Goal: Transaction & Acquisition: Purchase product/service

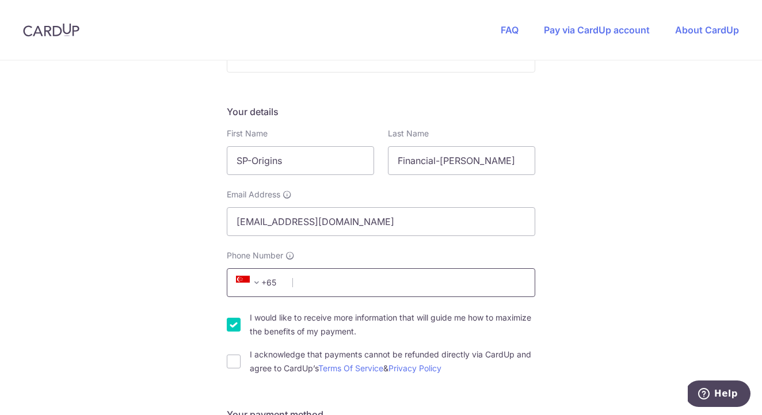
scroll to position [154, 0]
drag, startPoint x: 289, startPoint y: 219, endPoint x: 221, endPoint y: 218, distance: 68.5
click at [221, 218] on div "Email Address [EMAIL_ADDRESS][DOMAIN_NAME]" at bounding box center [381, 211] width 322 height 47
type input "[PERSON_NAME][EMAIL_ADDRESS][DOMAIN_NAME]"
type input "98335618"
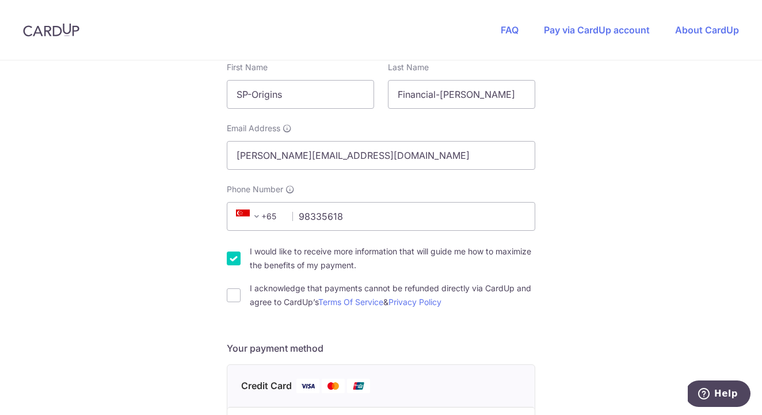
scroll to position [219, 0]
click at [234, 298] on input "I acknowledge that payments cannot be refunded directly via CardUp and agree to…" at bounding box center [234, 295] width 14 height 14
checkbox input "true"
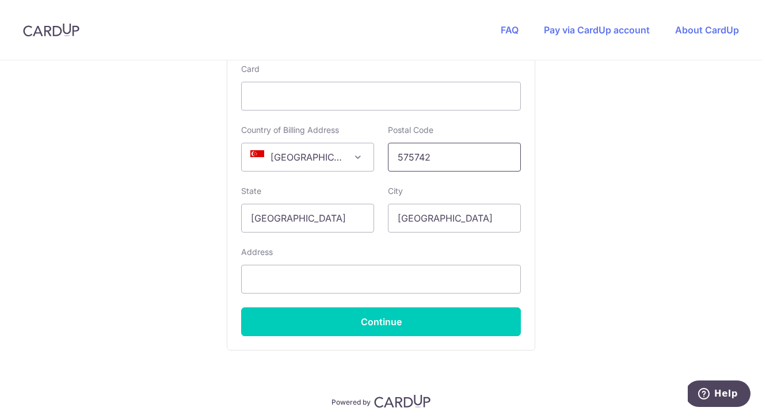
scroll to position [669, 0]
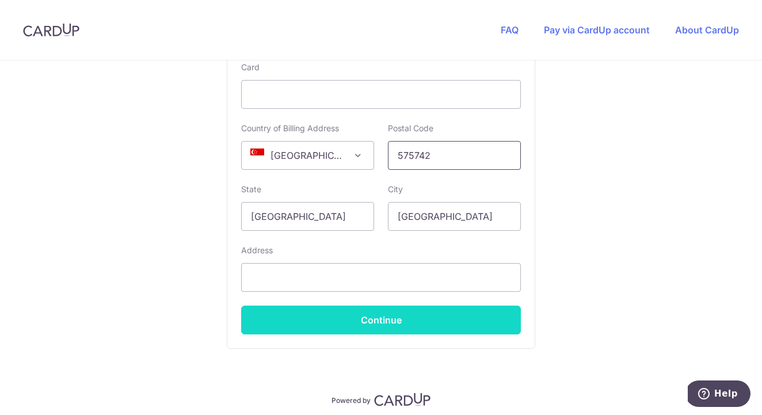
type input "575742"
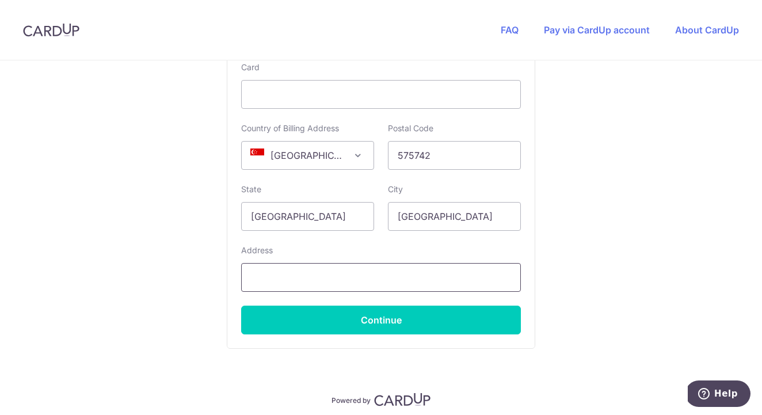
drag, startPoint x: 386, startPoint y: 325, endPoint x: 405, endPoint y: 265, distance: 62.7
click at [405, 265] on div "Card Country of Billing Address [GEOGRAPHIC_DATA] [GEOGRAPHIC_DATA] [GEOGRAPHIC…" at bounding box center [381, 198] width 280 height 273
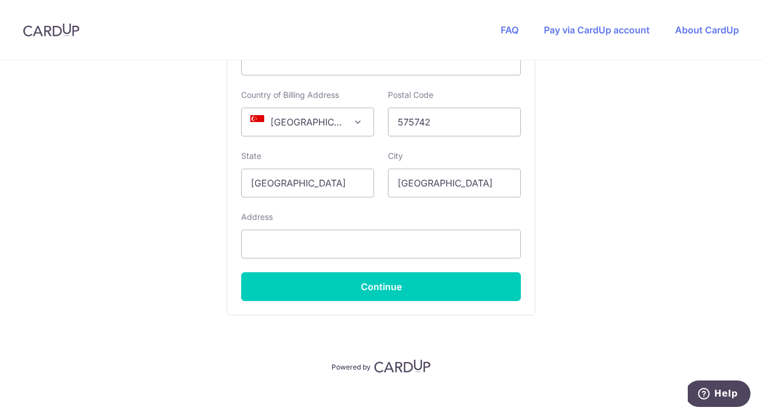
scroll to position [703, 0]
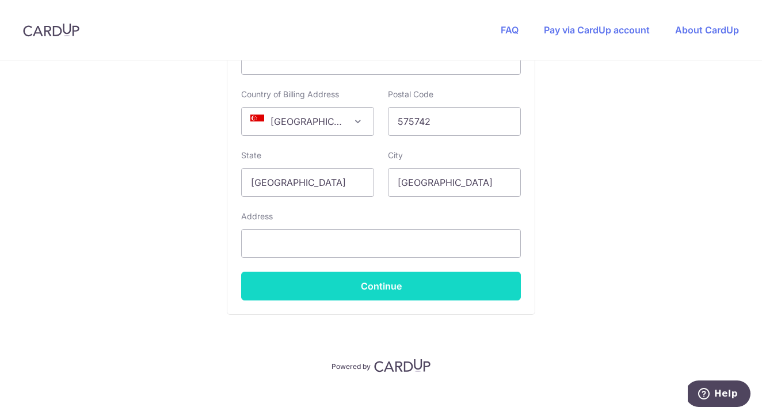
click at [400, 289] on button "Continue" at bounding box center [381, 286] width 280 height 29
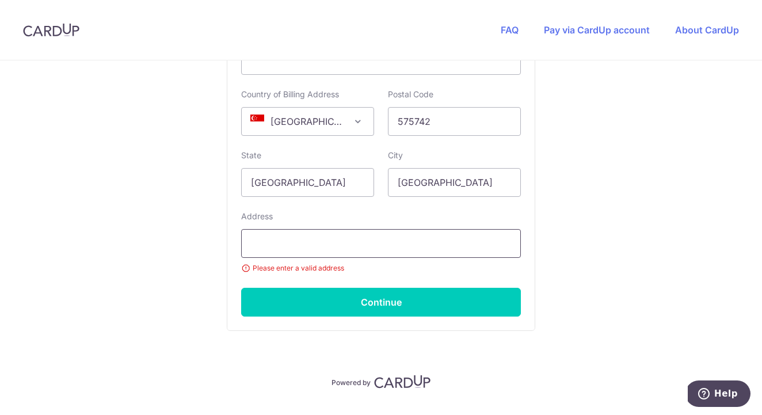
click at [352, 246] on input "text" at bounding box center [381, 243] width 280 height 29
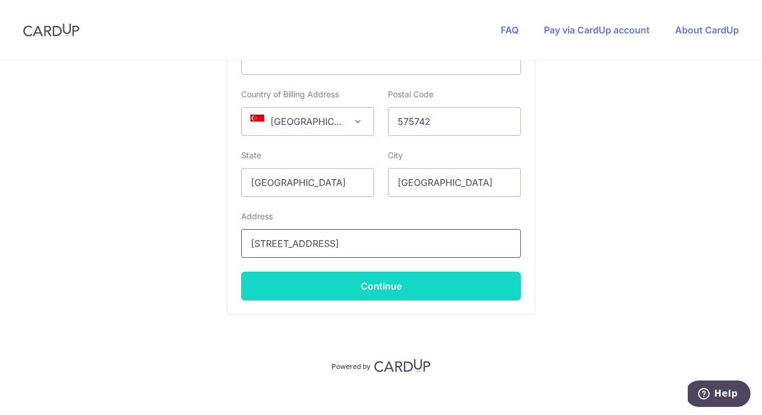
type input "[STREET_ADDRESS]"
click at [387, 288] on button "Continue" at bounding box center [381, 286] width 280 height 29
type input "**** 8037"
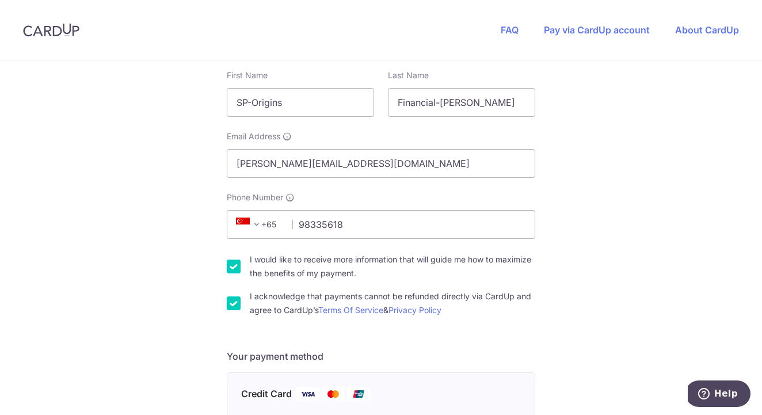
scroll to position [200, 0]
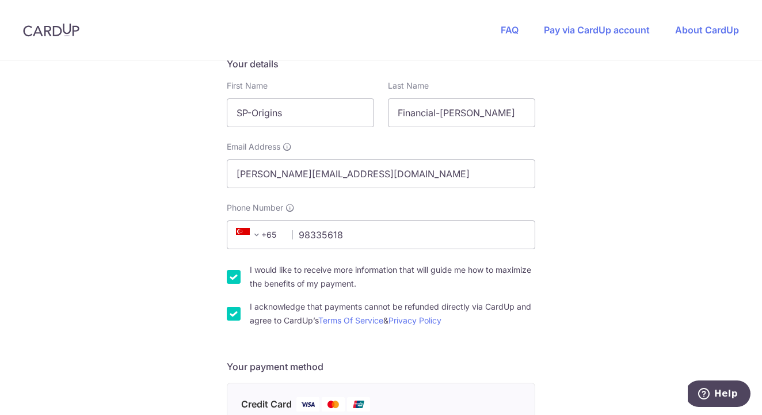
click at [230, 275] on input "I would like to receive more information that will guide me how to maximize the…" at bounding box center [234, 277] width 14 height 14
checkbox input "false"
click at [229, 316] on input "I acknowledge that payments cannot be refunded directly via CardUp and agree to…" at bounding box center [234, 314] width 14 height 14
checkbox input "false"
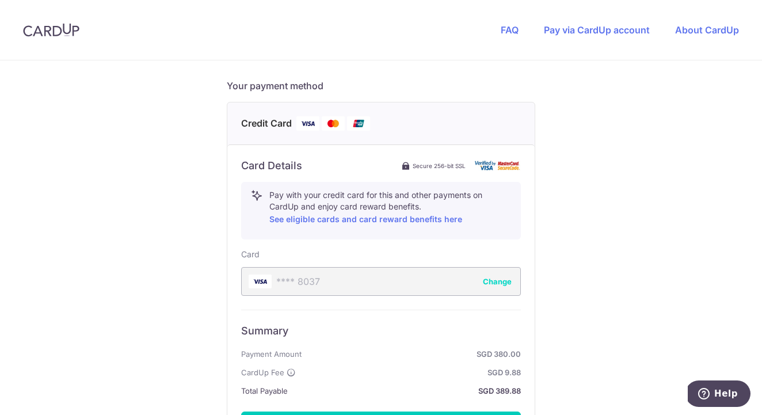
scroll to position [518, 0]
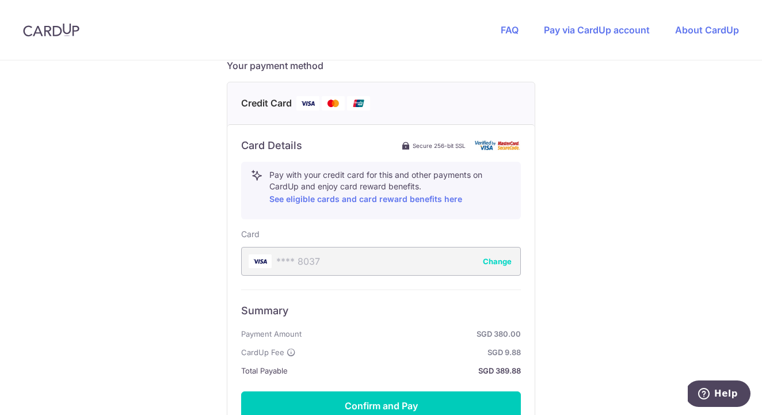
click at [503, 263] on button "Change" at bounding box center [497, 262] width 29 height 12
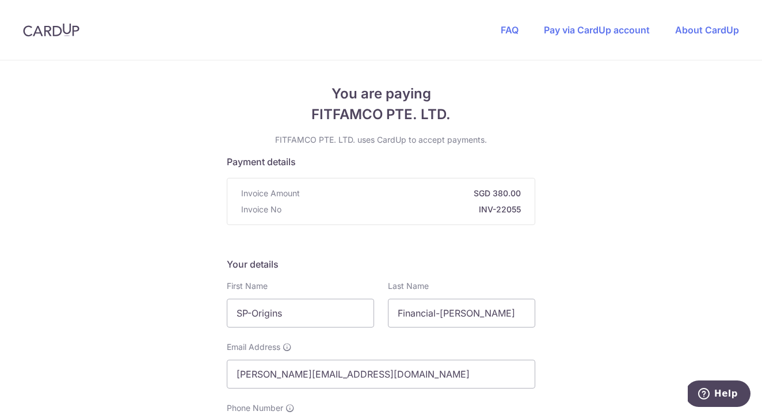
scroll to position [0, 0]
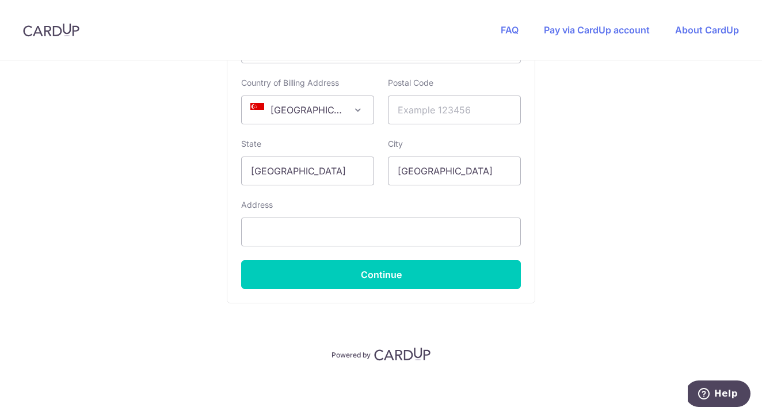
scroll to position [714, 0]
